Goal: Transaction & Acquisition: Purchase product/service

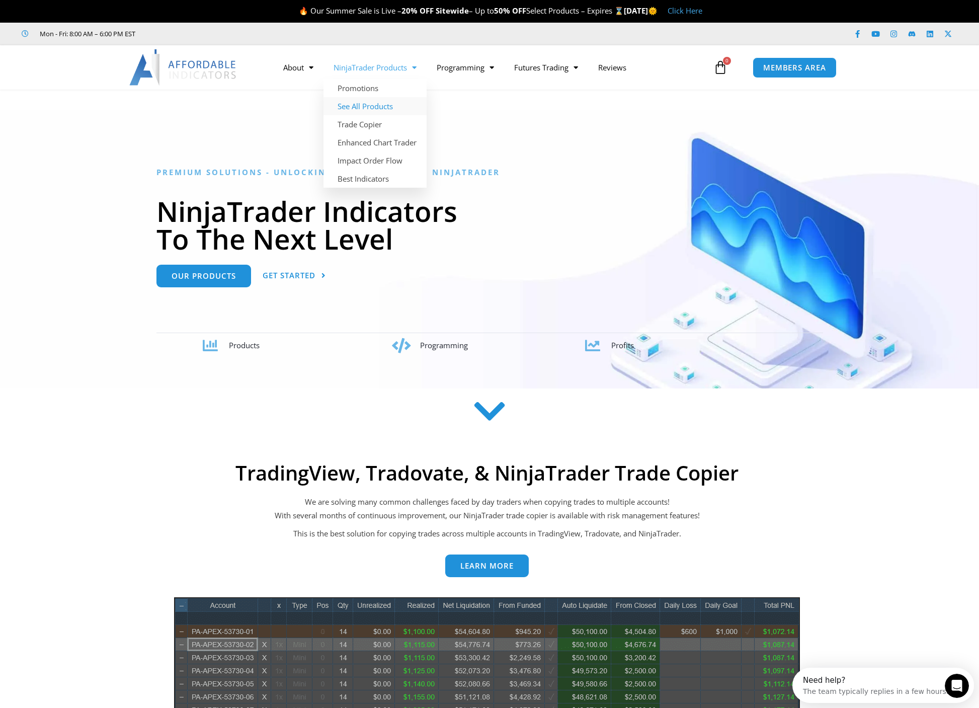
click at [364, 108] on link "See All Products" at bounding box center [374, 106] width 103 height 18
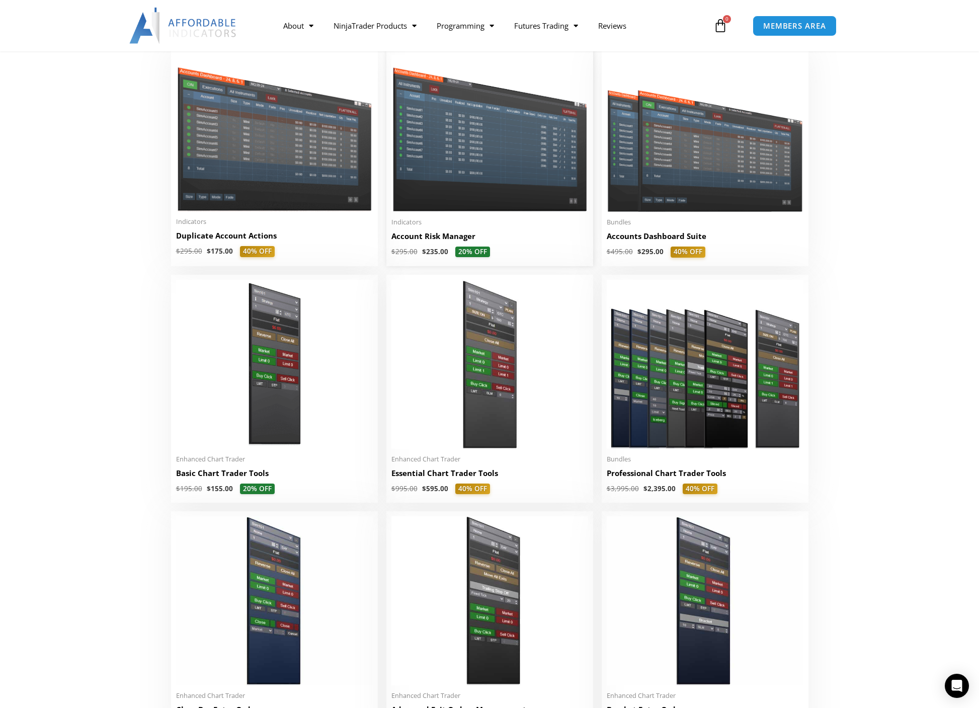
scroll to position [291, 0]
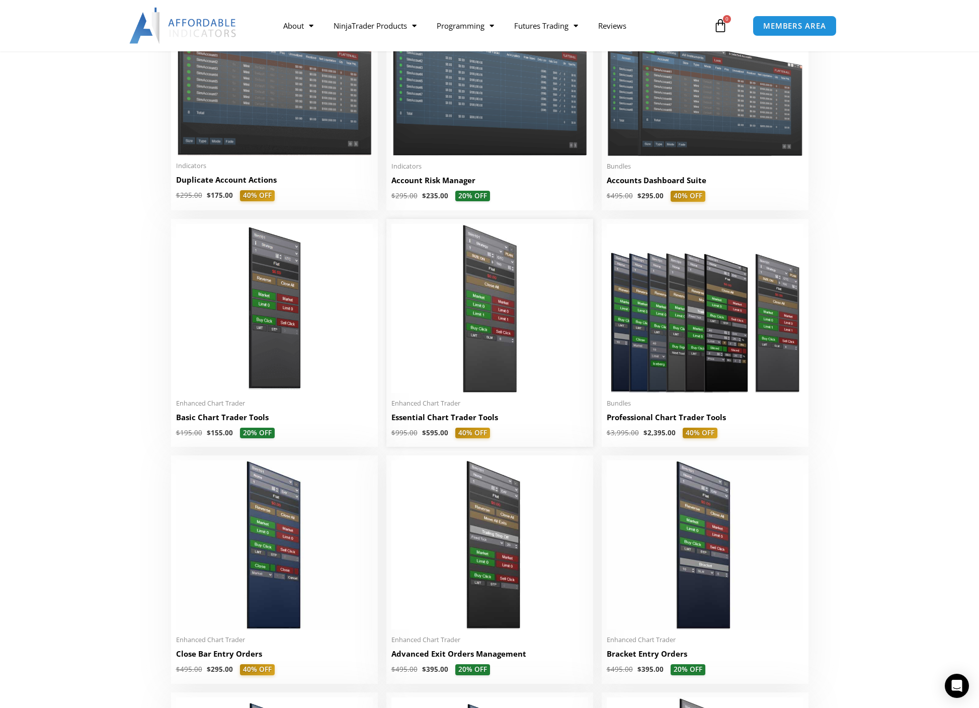
click at [486, 336] on img at bounding box center [489, 308] width 197 height 169
click at [449, 379] on img at bounding box center [489, 308] width 197 height 169
click at [422, 418] on h2 "Essential Chart Trader Tools" at bounding box center [489, 417] width 197 height 11
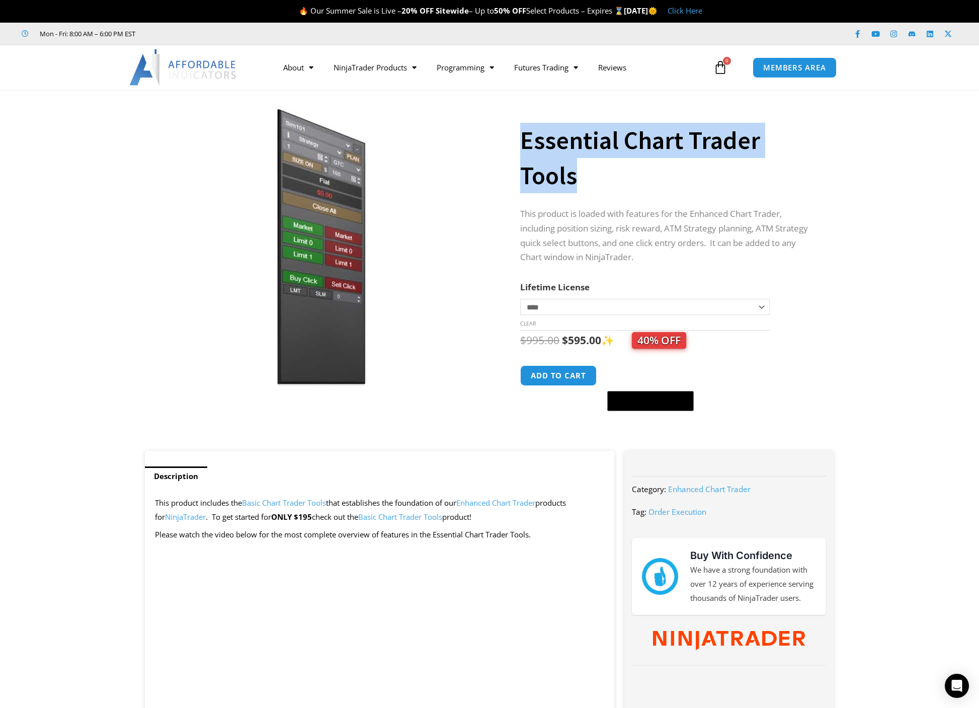
drag, startPoint x: 524, startPoint y: 139, endPoint x: 588, endPoint y: 176, distance: 74.8
click at [588, 176] on h1 "Essential Chart Trader Tools" at bounding box center [667, 158] width 294 height 70
copy h1 "Essential Chart Trader Tools"
